Goal: Transaction & Acquisition: Purchase product/service

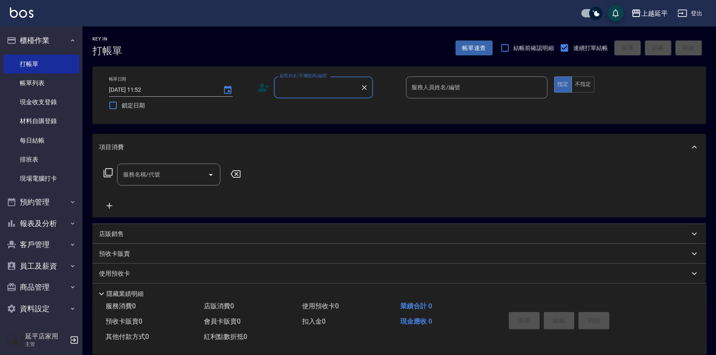
click at [325, 86] on input "顧客姓名/手機號碼/編號" at bounding box center [317, 87] width 79 height 14
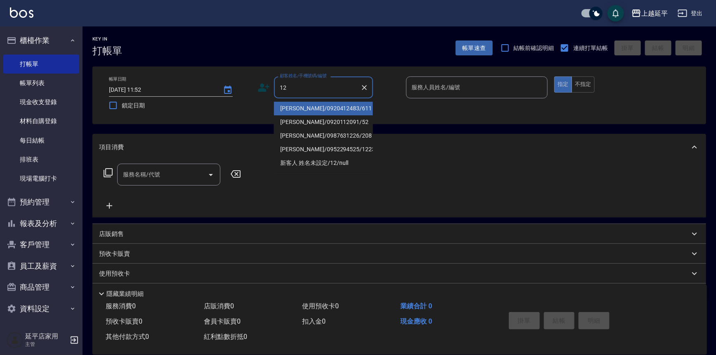
click at [331, 109] on li "[PERSON_NAME]/0920412483/611" at bounding box center [323, 109] width 99 height 14
type input "[PERSON_NAME]/0920412483/611"
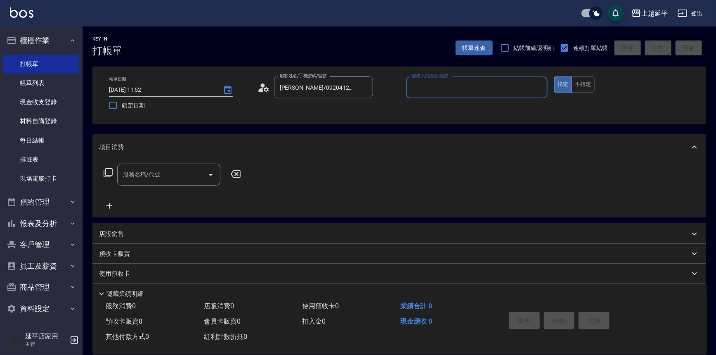
type input "Jessic-9"
click at [540, 86] on icon "Clear" at bounding box center [539, 87] width 8 height 8
click at [474, 95] on div "服務人員姓名/編號" at bounding box center [477, 87] width 142 height 22
click at [465, 108] on div "[PERSON_NAME] -12" at bounding box center [477, 109] width 142 height 14
type input "[PERSON_NAME]-12"
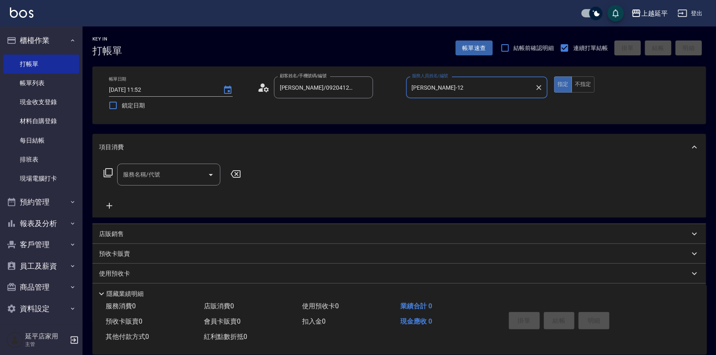
click at [186, 172] on input "服務名稱/代號" at bounding box center [162, 174] width 83 height 14
click at [106, 170] on icon at bounding box center [108, 173] width 10 height 10
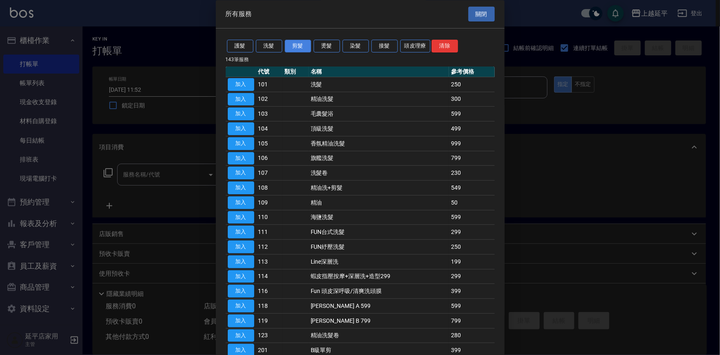
click at [303, 46] on button "剪髮" at bounding box center [298, 46] width 26 height 13
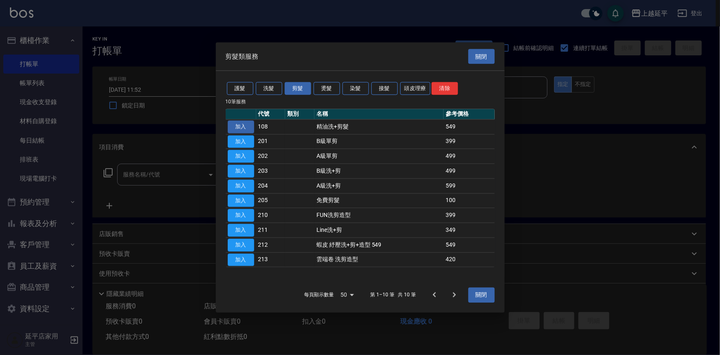
click at [236, 127] on button "加入" at bounding box center [241, 126] width 26 height 13
type input "精油洗+剪髮(108)"
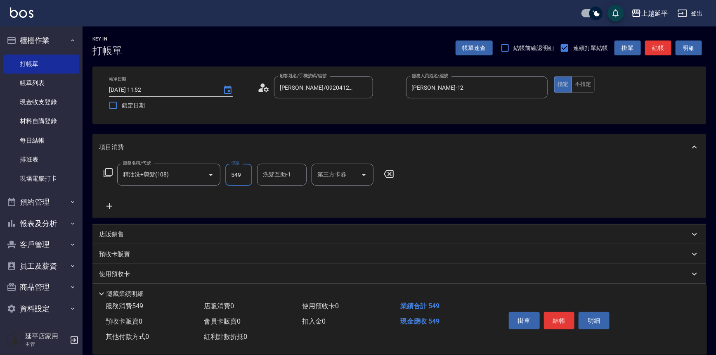
click at [241, 173] on input "549" at bounding box center [238, 174] width 27 height 22
type input "550"
click at [561, 321] on button "結帳" at bounding box center [559, 320] width 31 height 17
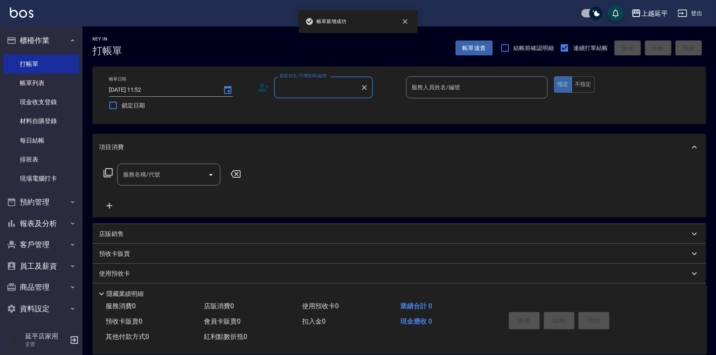
click at [335, 90] on input "顧客姓名/手機號碼/編號" at bounding box center [317, 87] width 79 height 14
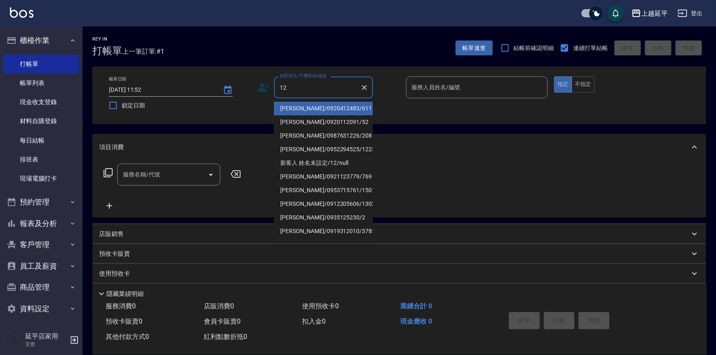
click at [333, 106] on li "[PERSON_NAME]/0920412483/611" at bounding box center [323, 109] width 99 height 14
type input "[PERSON_NAME]/0920412483/611"
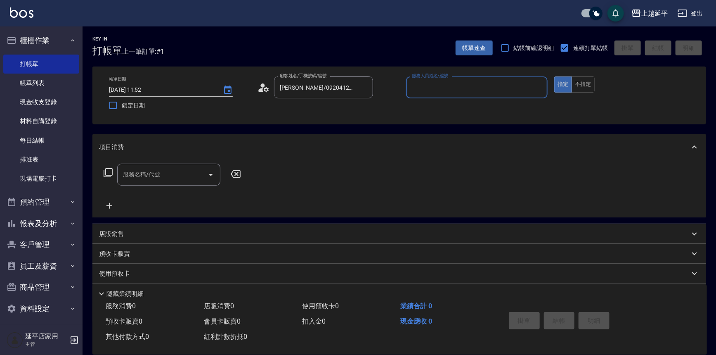
type input "Jessic-9"
click at [539, 88] on icon "Clear" at bounding box center [539, 87] width 5 height 5
click at [520, 87] on input "服務人員姓名/編號" at bounding box center [477, 87] width 135 height 14
click at [464, 109] on div "[PERSON_NAME] -12" at bounding box center [477, 109] width 142 height 14
type input "[PERSON_NAME]-12"
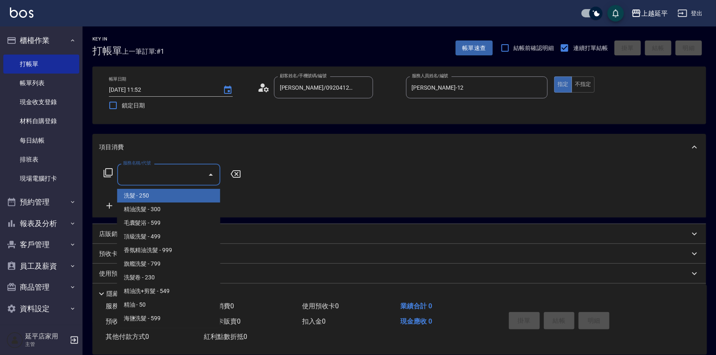
click at [185, 173] on input "服務名稱/代號" at bounding box center [162, 174] width 83 height 14
click at [109, 174] on icon at bounding box center [108, 173] width 10 height 10
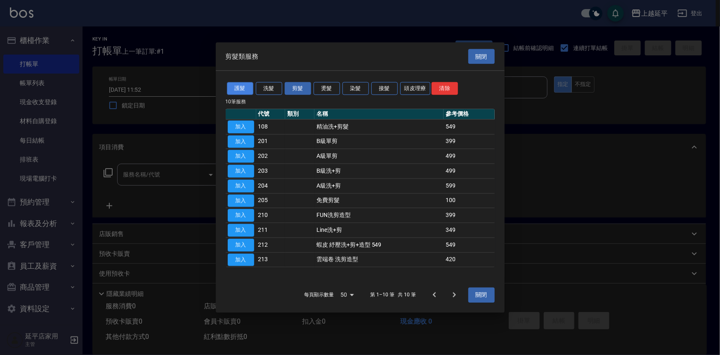
click at [239, 89] on button "護髮" at bounding box center [240, 88] width 26 height 13
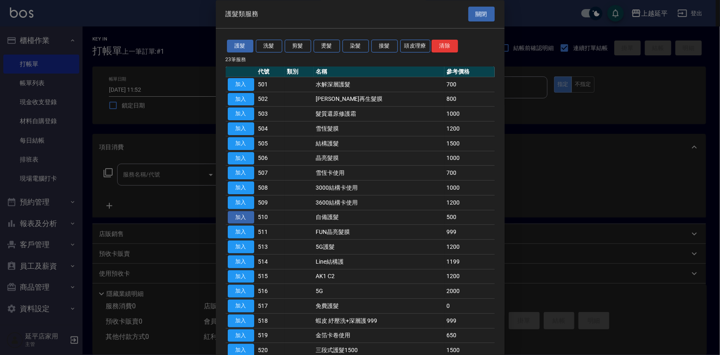
click at [244, 213] on button "加入" at bounding box center [241, 217] width 26 height 13
type input "自備護髮(510)"
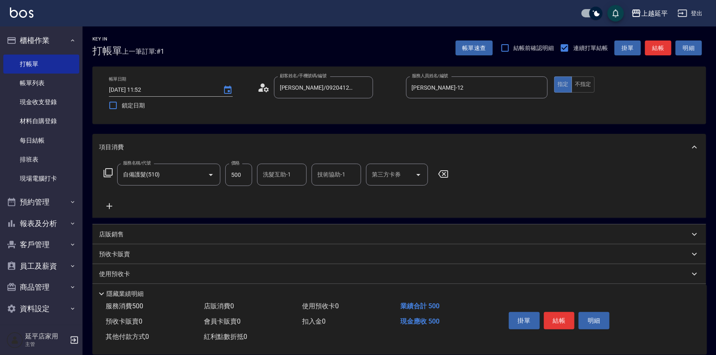
click at [296, 173] on input "洗髮互助-1" at bounding box center [282, 174] width 42 height 14
click at [291, 197] on div "[PERSON_NAME]-34" at bounding box center [282, 196] width 50 height 14
type input "[PERSON_NAME]-34"
click at [336, 172] on div "技術協助-1 技術協助-1" at bounding box center [337, 174] width 50 height 22
click at [327, 194] on span "[PERSON_NAME]-34" at bounding box center [331, 195] width 26 height 9
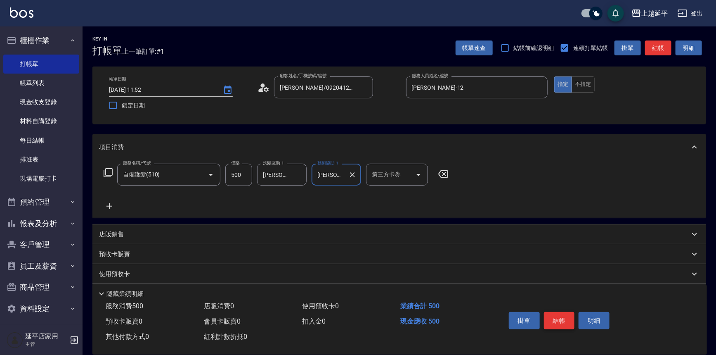
type input "[PERSON_NAME]-34"
click at [564, 317] on button "結帳" at bounding box center [559, 320] width 31 height 17
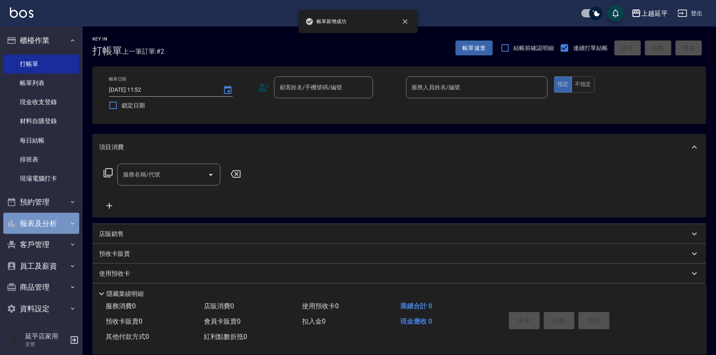
click at [49, 219] on button "報表及分析" at bounding box center [41, 223] width 76 height 21
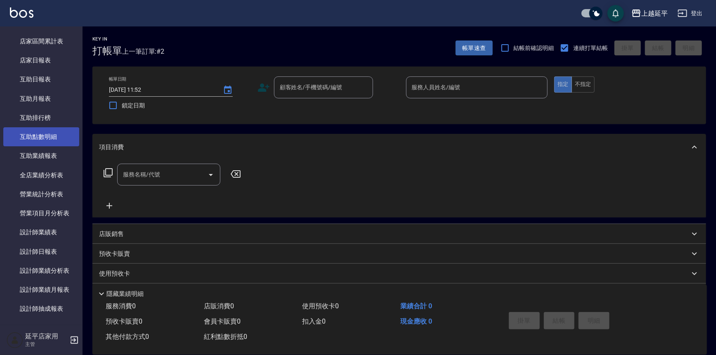
scroll to position [300, 0]
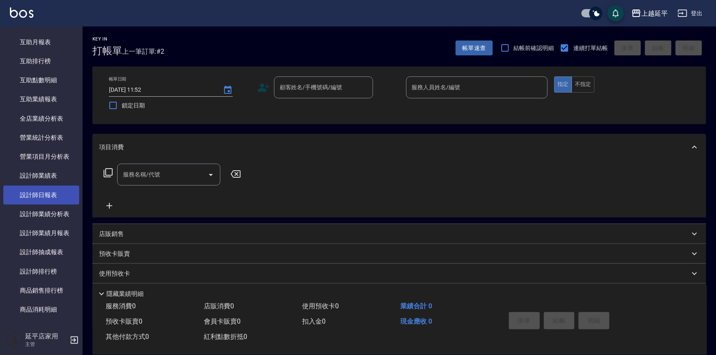
click at [47, 194] on link "設計師日報表" at bounding box center [41, 194] width 76 height 19
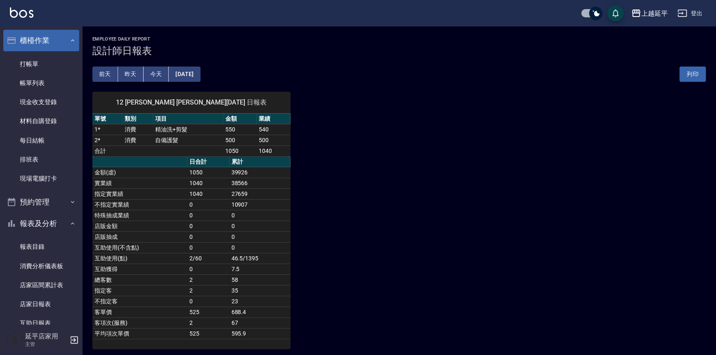
click at [34, 40] on button "櫃檯作業" at bounding box center [41, 40] width 76 height 21
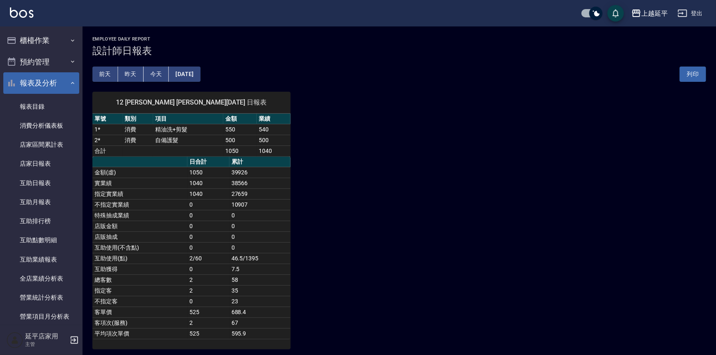
drag, startPoint x: 47, startPoint y: 96, endPoint x: 49, endPoint y: 87, distance: 9.8
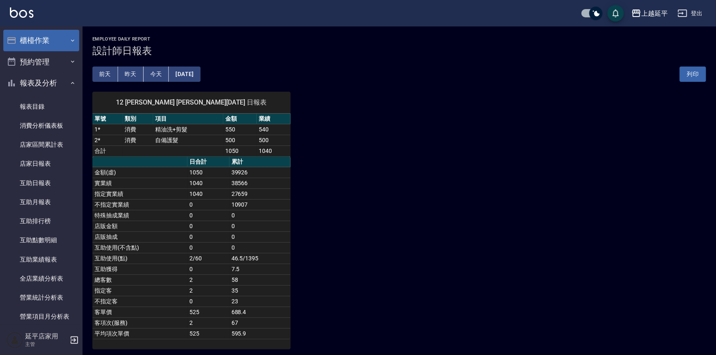
click at [50, 38] on button "櫃檯作業" at bounding box center [41, 40] width 76 height 21
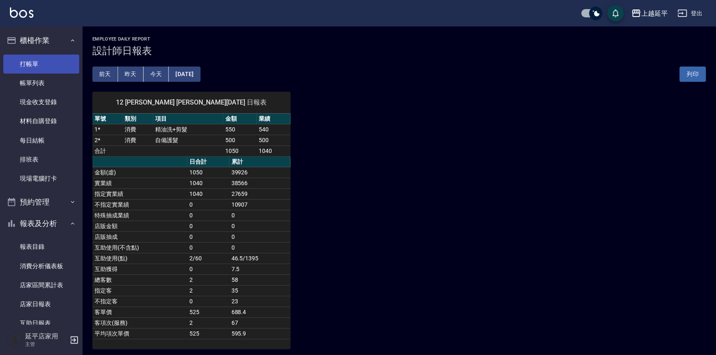
click at [32, 64] on link "打帳單" at bounding box center [41, 63] width 76 height 19
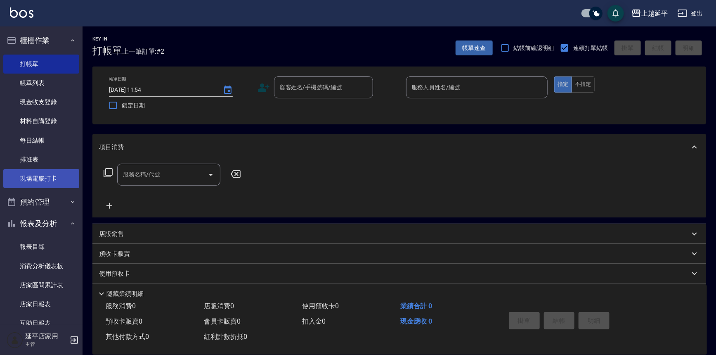
click at [48, 183] on link "現場電腦打卡" at bounding box center [41, 178] width 76 height 19
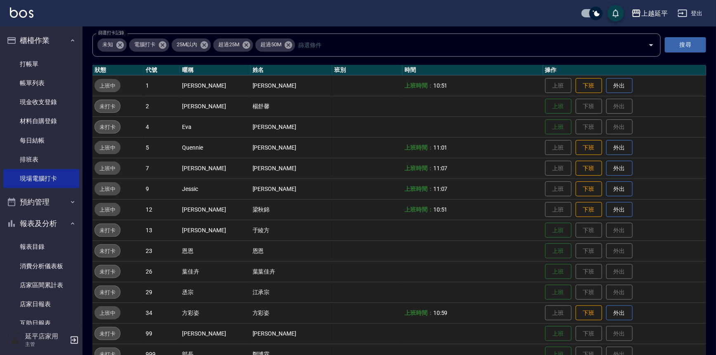
scroll to position [112, 0]
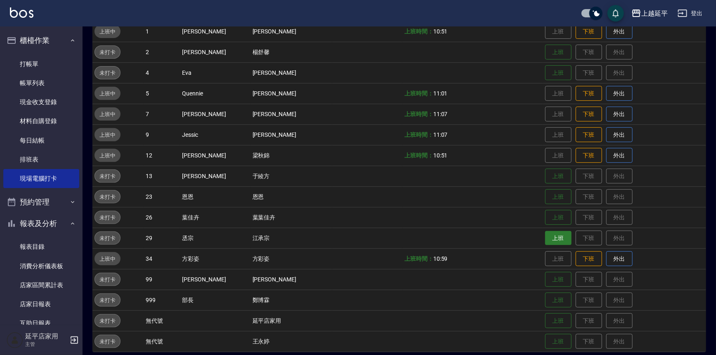
click at [547, 235] on button "上班" at bounding box center [558, 238] width 26 height 14
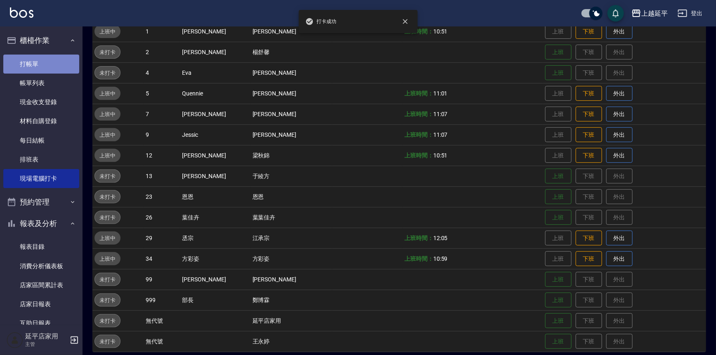
click at [41, 61] on link "打帳單" at bounding box center [41, 63] width 76 height 19
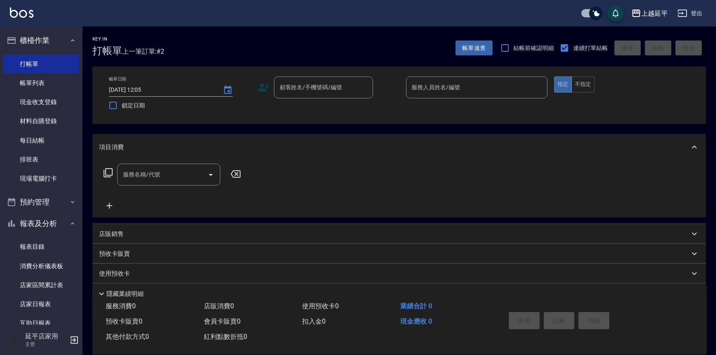
drag, startPoint x: 433, startPoint y: 234, endPoint x: 408, endPoint y: 225, distance: 26.0
click at [406, 224] on div "店販銷售" at bounding box center [399, 234] width 614 height 20
drag, startPoint x: 337, startPoint y: 264, endPoint x: 338, endPoint y: 270, distance: 5.5
click at [337, 265] on div "服務人員姓名/編號 服務人員姓名/編號 商品代號/名稱 商品代號/名稱" at bounding box center [399, 276] width 600 height 47
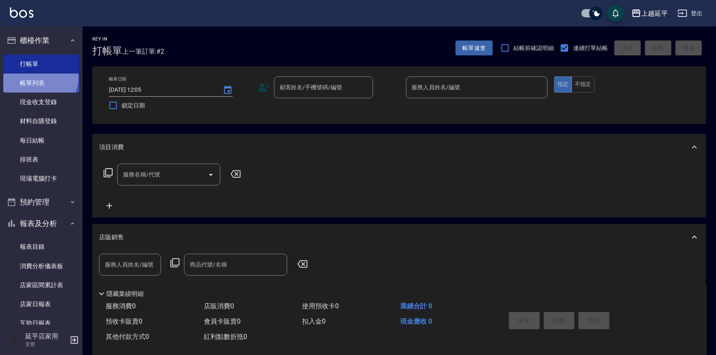
click at [35, 77] on link "帳單列表" at bounding box center [41, 82] width 76 height 19
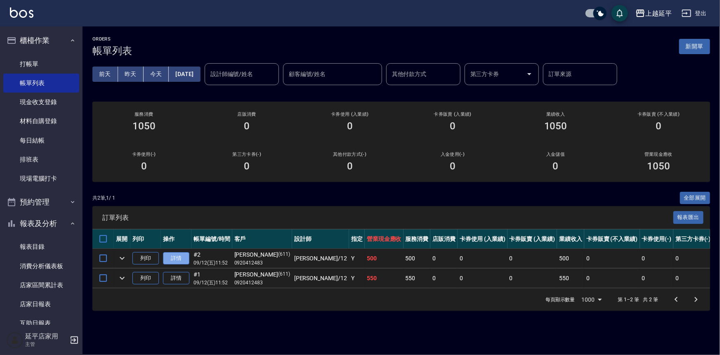
click at [176, 256] on link "詳情" at bounding box center [176, 258] width 26 height 13
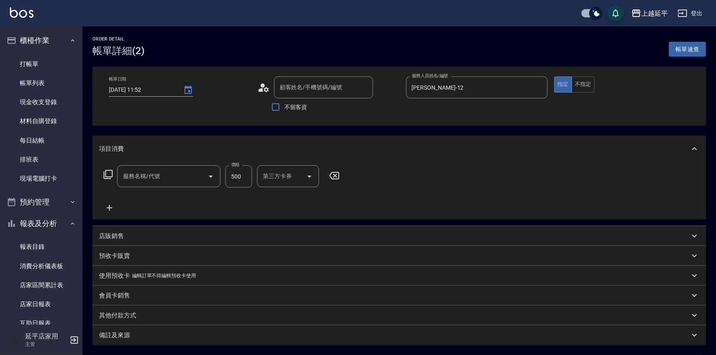
type input "[DATE] 11:52"
type input "[PERSON_NAME]-12"
type input "自備護髮(510)"
type input "[PERSON_NAME]/0920412483/611"
click at [105, 175] on icon at bounding box center [108, 174] width 10 height 10
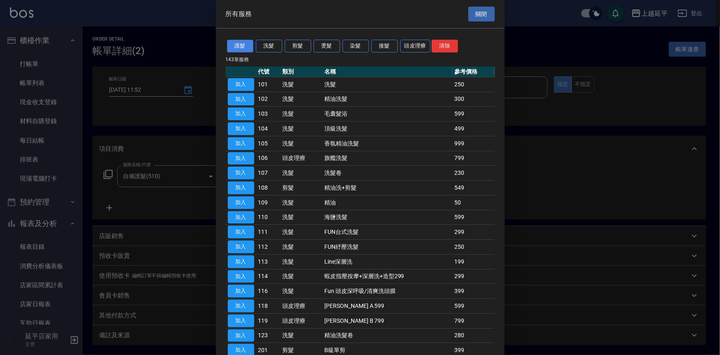
click at [241, 49] on button "護髮" at bounding box center [240, 46] width 26 height 13
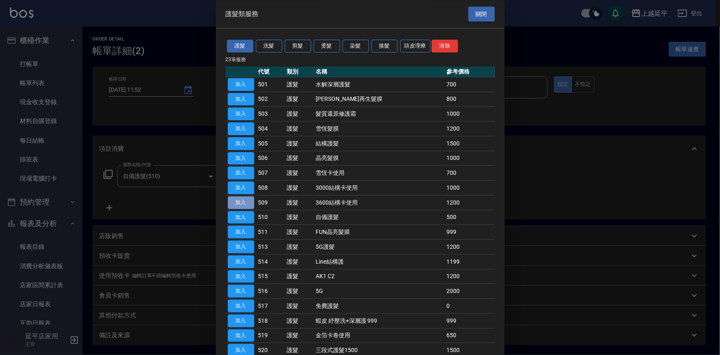
click at [242, 201] on button "加入" at bounding box center [241, 202] width 26 height 13
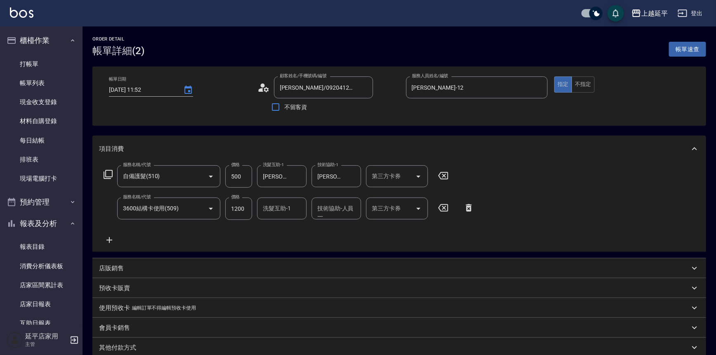
click at [440, 176] on icon at bounding box center [443, 175] width 21 height 10
click at [277, 207] on input "洗髮互助-1" at bounding box center [282, 208] width 42 height 14
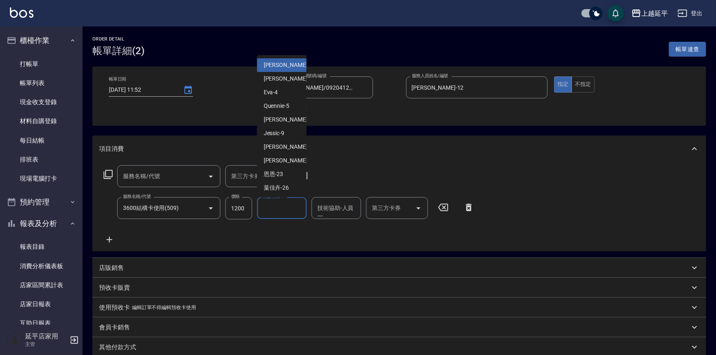
click at [272, 209] on input "洗髮互助-1" at bounding box center [282, 208] width 42 height 14
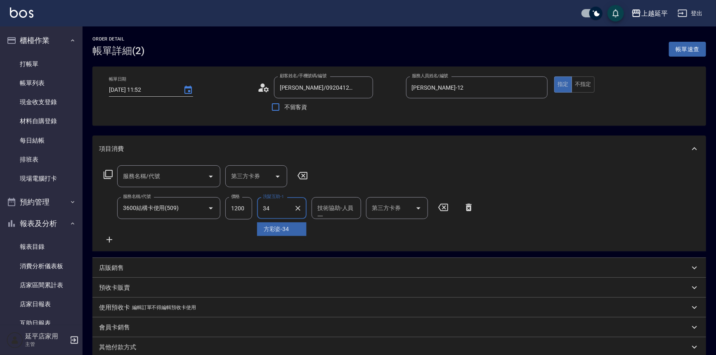
click at [276, 227] on span "[PERSON_NAME]-34" at bounding box center [277, 229] width 26 height 9
type input "[PERSON_NAME]-34"
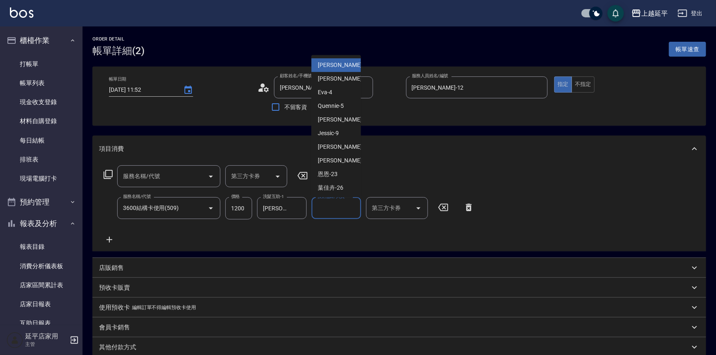
click at [336, 208] on input "技術協助-人員一" at bounding box center [336, 208] width 42 height 14
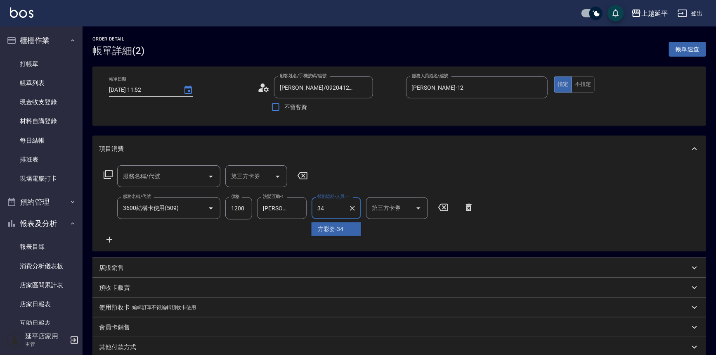
click at [330, 227] on span "[PERSON_NAME]-34" at bounding box center [331, 229] width 26 height 9
type input "[PERSON_NAME]-34"
click at [304, 172] on icon at bounding box center [303, 175] width 10 height 7
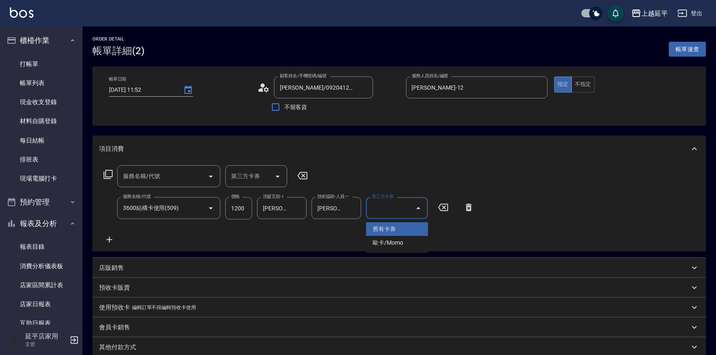
drag, startPoint x: 388, startPoint y: 206, endPoint x: 390, endPoint y: 212, distance: 6.1
click at [388, 206] on div "第三方卡券 第三方卡券" at bounding box center [397, 208] width 62 height 22
click at [395, 226] on span "舊有卡券" at bounding box center [397, 229] width 62 height 14
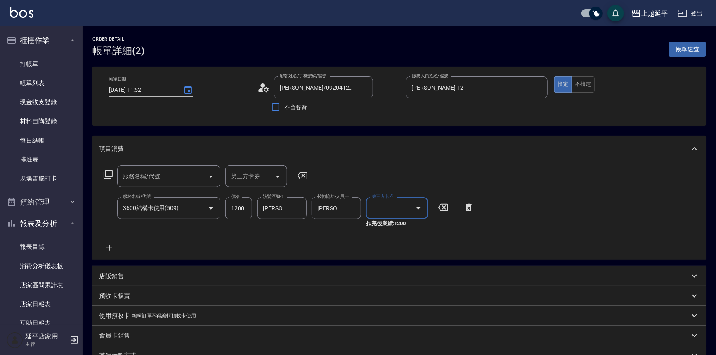
type input "舊有卡券"
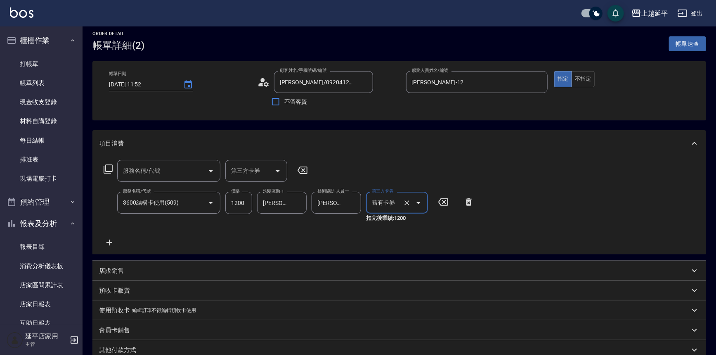
scroll to position [112, 0]
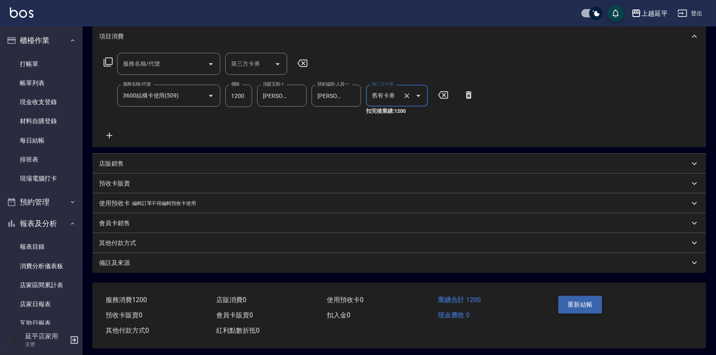
click at [592, 307] on button "重新結帳" at bounding box center [580, 304] width 44 height 17
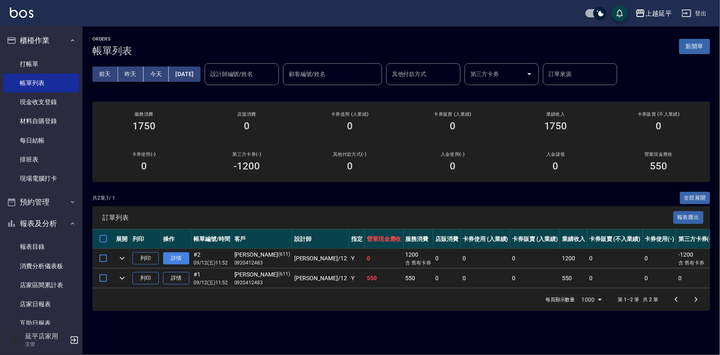
click at [184, 259] on link "詳情" at bounding box center [176, 258] width 26 height 13
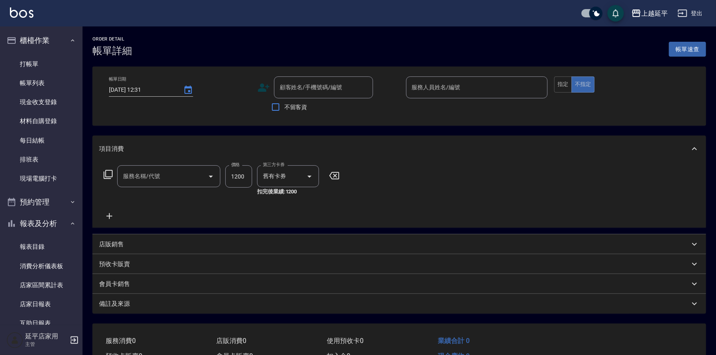
type input "[DATE] 11:52"
type input "[PERSON_NAME]-12"
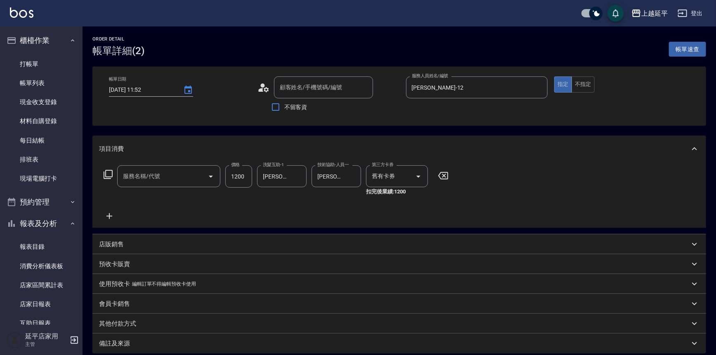
type input "3600結構卡使用(509)"
type input "[PERSON_NAME]/0920412483/611"
click at [110, 173] on icon at bounding box center [108, 174] width 10 height 10
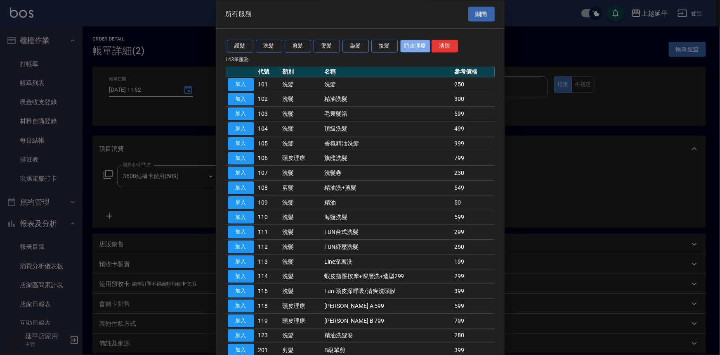
click at [409, 45] on button "頭皮理療" at bounding box center [415, 46] width 31 height 13
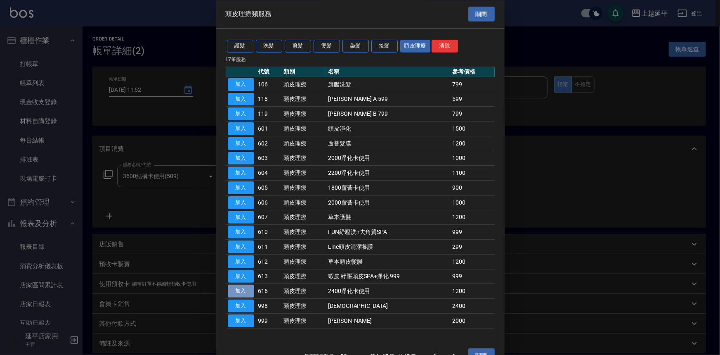
click at [244, 293] on button "加入" at bounding box center [241, 291] width 26 height 13
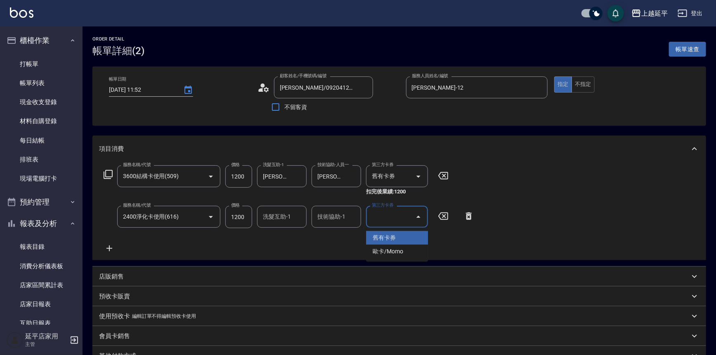
click at [391, 220] on input "第三方卡券" at bounding box center [391, 216] width 42 height 14
click at [385, 238] on span "舊有卡券" at bounding box center [397, 238] width 62 height 14
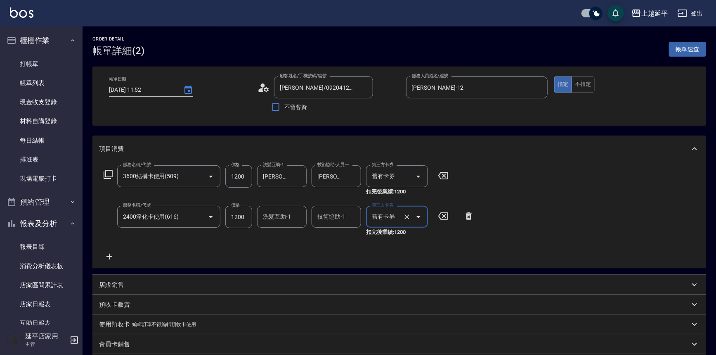
type input "舊有卡券"
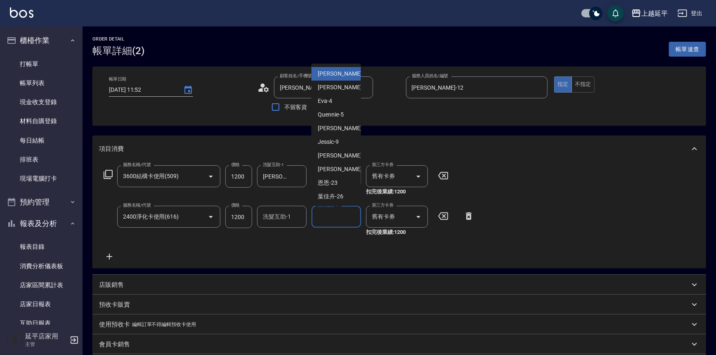
click at [337, 215] on input "技術協助-1" at bounding box center [336, 216] width 42 height 14
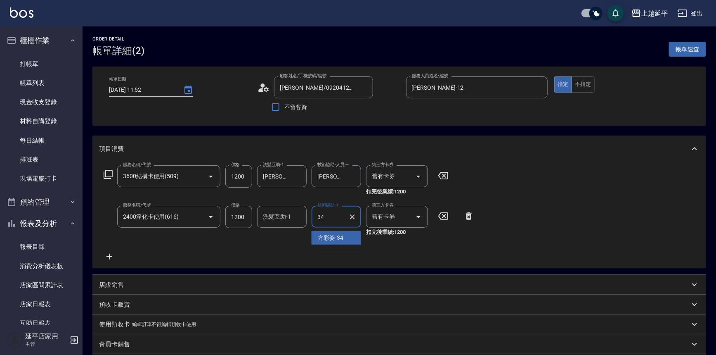
click at [335, 234] on span "[PERSON_NAME]-34" at bounding box center [331, 237] width 26 height 9
type input "[PERSON_NAME]-34"
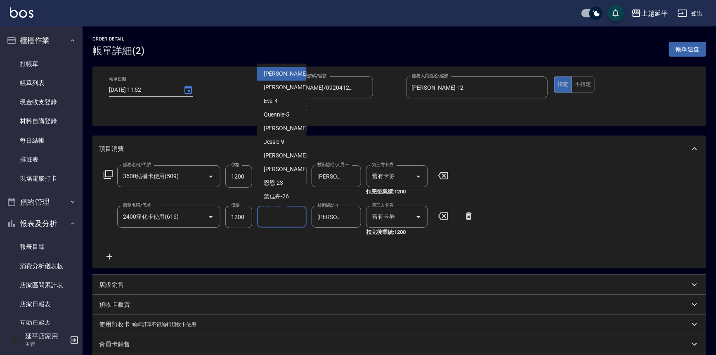
click at [277, 217] on input "洗髮互助-1" at bounding box center [282, 216] width 42 height 14
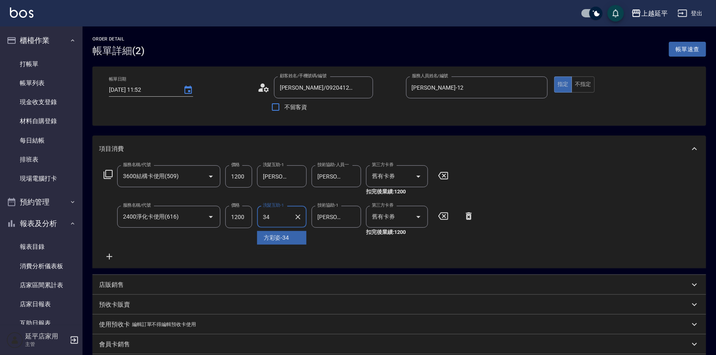
click at [281, 238] on span "[PERSON_NAME]-34" at bounding box center [277, 237] width 26 height 9
type input "[PERSON_NAME]-34"
click at [443, 180] on icon at bounding box center [443, 175] width 21 height 10
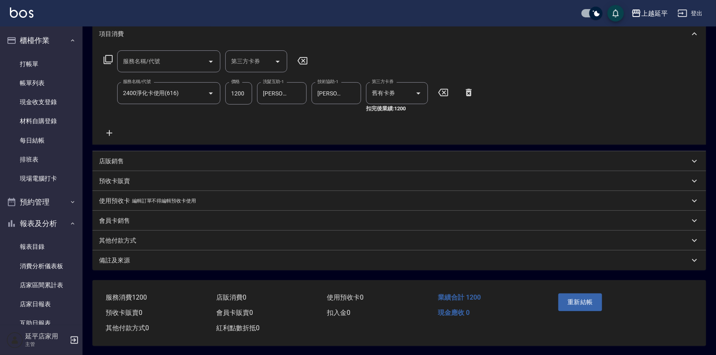
scroll to position [118, 0]
click at [577, 301] on button "重新結帳" at bounding box center [580, 300] width 44 height 17
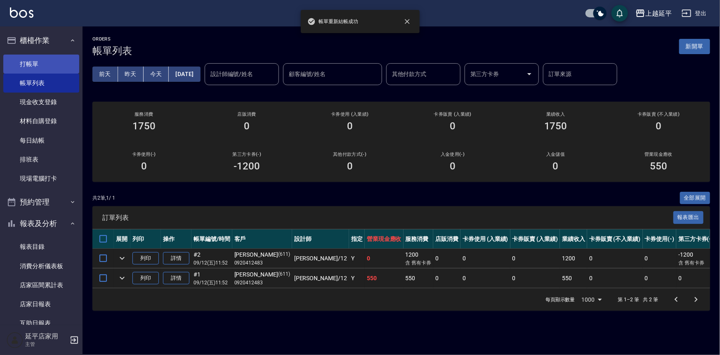
click at [33, 63] on link "打帳單" at bounding box center [41, 63] width 76 height 19
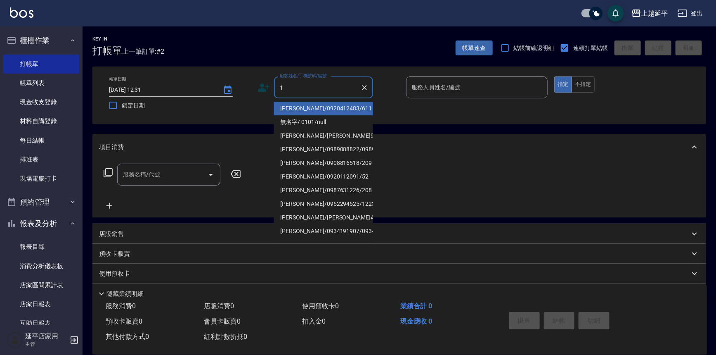
click at [312, 85] on input "1" at bounding box center [317, 87] width 79 height 14
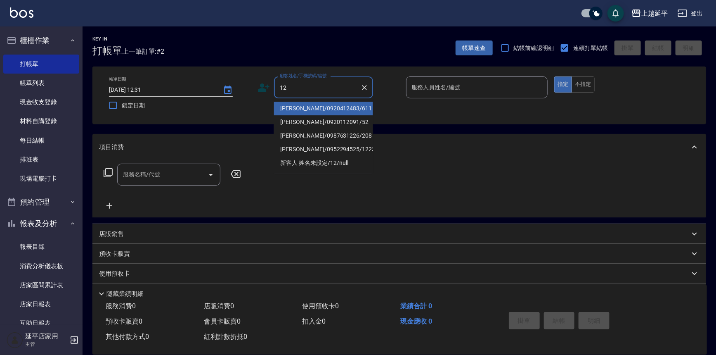
click at [313, 104] on li "[PERSON_NAME]/0920412483/611" at bounding box center [323, 109] width 99 height 14
type input "[PERSON_NAME]/0920412483/611"
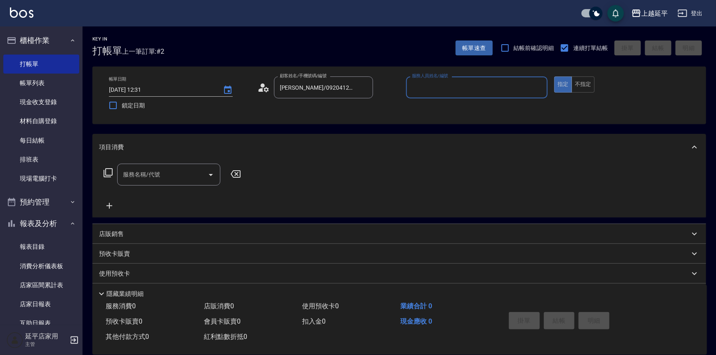
type input "Jessic-9"
click at [534, 84] on button "Clear" at bounding box center [539, 88] width 12 height 12
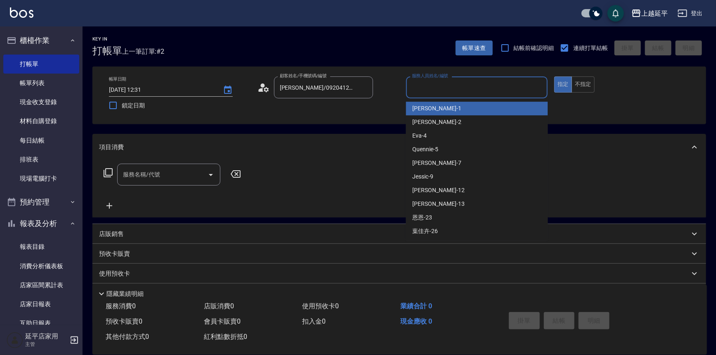
click at [501, 90] on input "服務人員姓名/編號" at bounding box center [477, 87] width 135 height 14
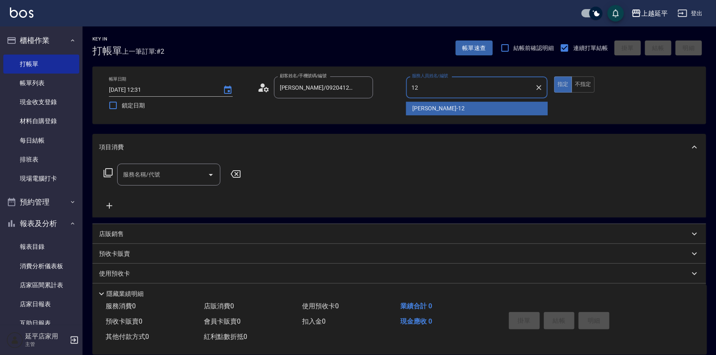
click at [438, 111] on div "[PERSON_NAME] -12" at bounding box center [477, 109] width 142 height 14
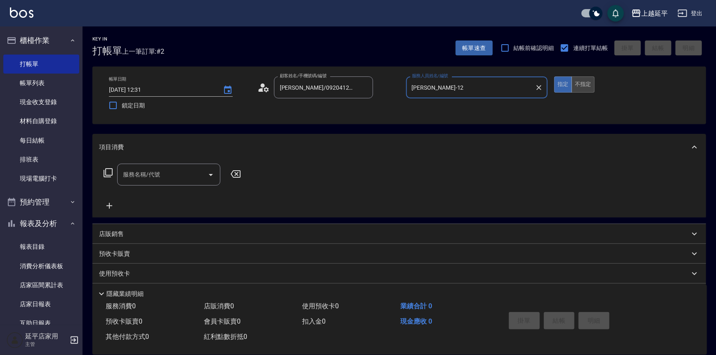
type input "[PERSON_NAME]-12"
click at [577, 83] on button "不指定" at bounding box center [583, 84] width 23 height 16
click at [107, 172] on icon at bounding box center [108, 173] width 10 height 10
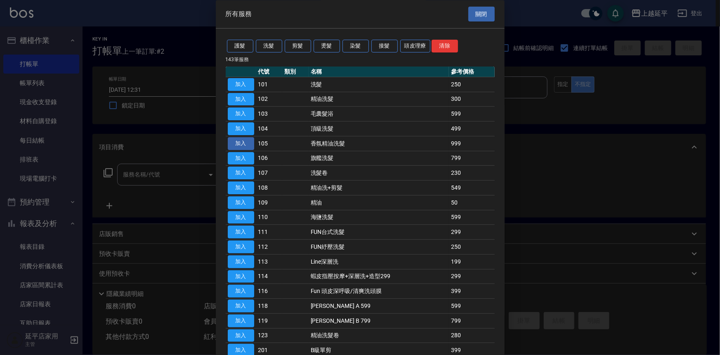
click at [244, 142] on button "加入" at bounding box center [241, 143] width 26 height 13
type input "香氛精油洗髮(105)"
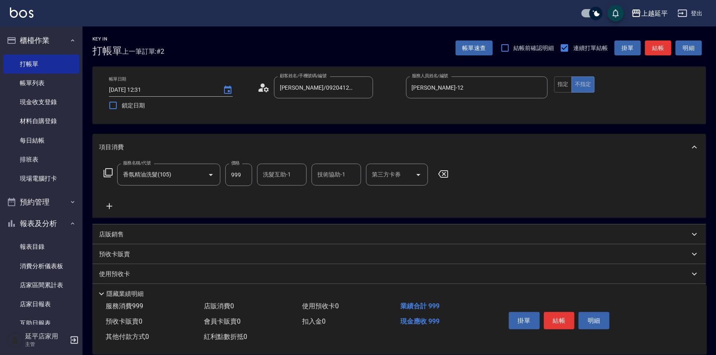
click at [277, 178] on input "洗髮互助-1" at bounding box center [282, 174] width 42 height 14
drag, startPoint x: 278, startPoint y: 198, endPoint x: 302, endPoint y: 181, distance: 28.7
click at [278, 197] on span "丞宗 -29" at bounding box center [274, 195] width 20 height 9
type input "丞宗-29"
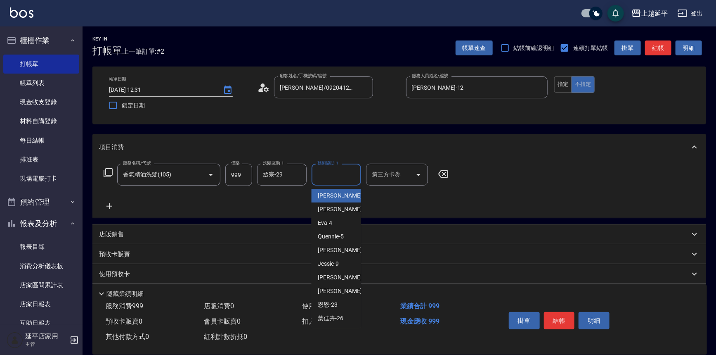
click at [330, 177] on input "技術協助-1" at bounding box center [336, 174] width 42 height 14
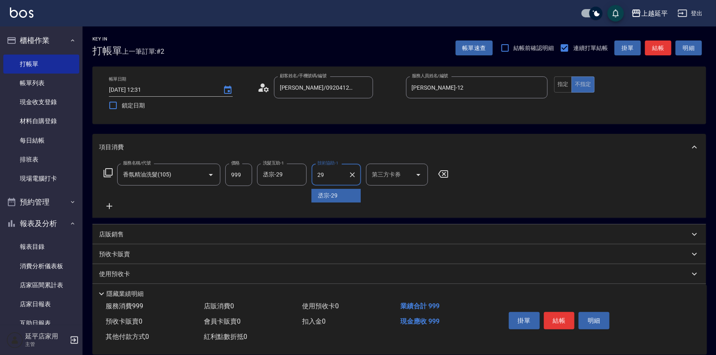
click at [328, 194] on span "丞宗 -29" at bounding box center [328, 195] width 20 height 9
type input "丞宗-29"
click at [561, 319] on button "結帳" at bounding box center [559, 320] width 31 height 17
